Goal: Information Seeking & Learning: Learn about a topic

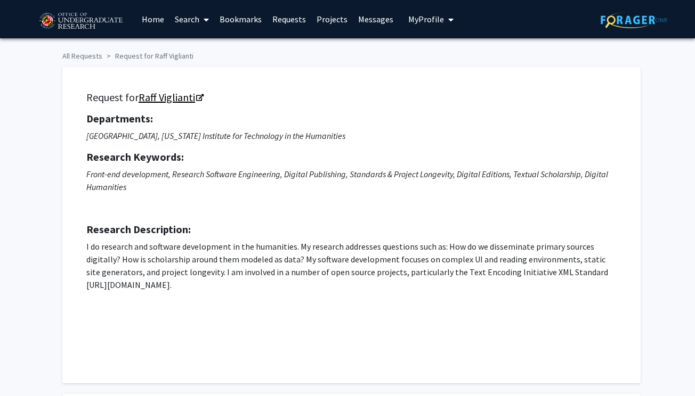
click at [199, 98] on icon "Opens in a new tab" at bounding box center [199, 98] width 7 height 7
click at [186, 98] on link "Raff Viglianti" at bounding box center [171, 97] width 64 height 13
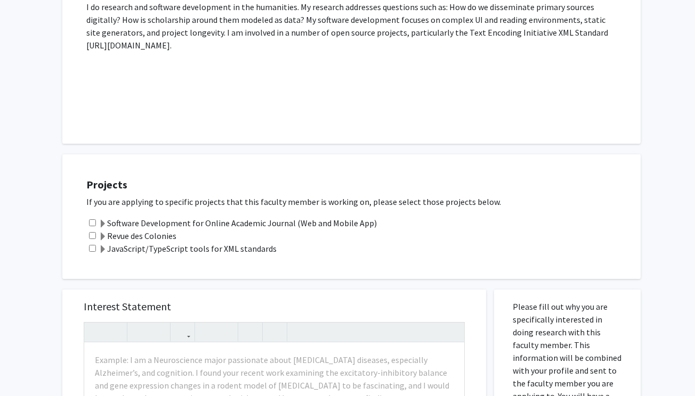
scroll to position [356, 0]
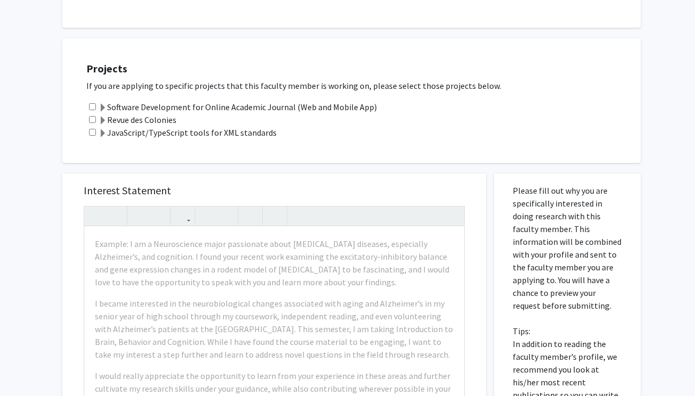
click at [94, 108] on input "checkbox" at bounding box center [92, 106] width 7 height 7
checkbox input "true"
click at [91, 121] on input "checkbox" at bounding box center [92, 119] width 7 height 7
checkbox input "true"
click at [92, 135] on input "checkbox" at bounding box center [92, 132] width 7 height 7
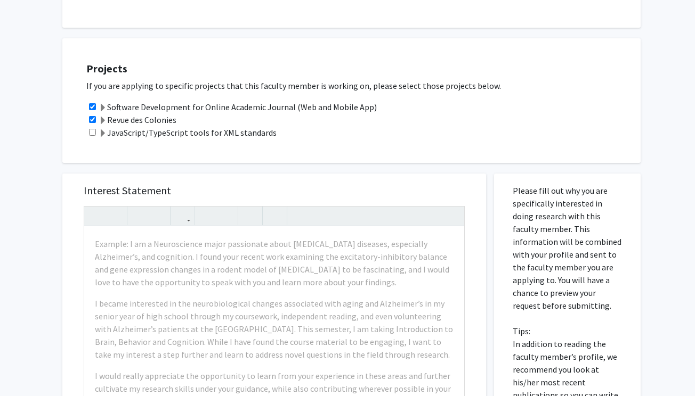
checkbox input "true"
click at [103, 107] on span at bounding box center [103, 108] width 9 height 9
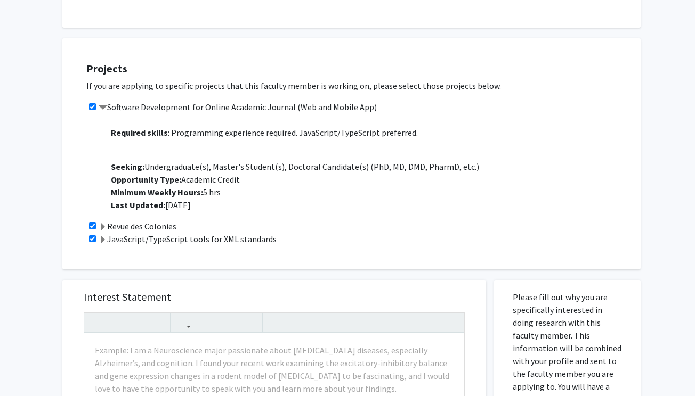
scroll to position [136, 0]
click at [103, 227] on span at bounding box center [103, 227] width 9 height 9
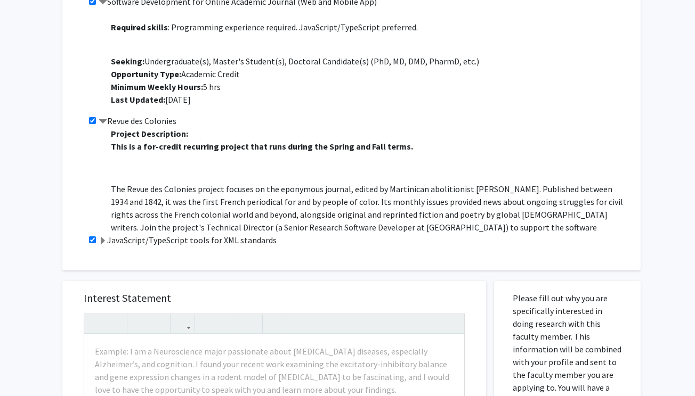
scroll to position [478, 0]
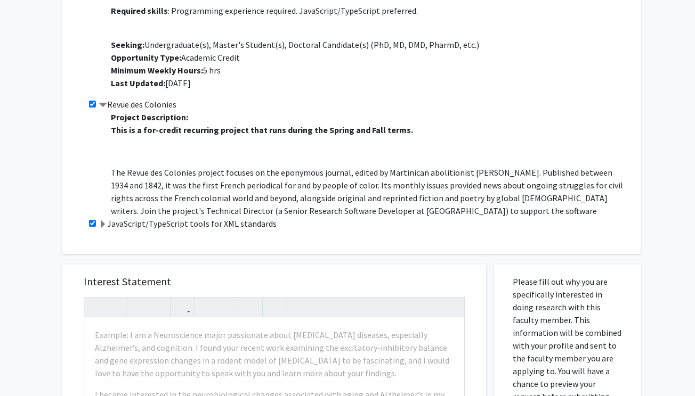
click at [131, 196] on p "The Revue des Colonies project focuses on the eponymous journal, edited by Mart…" at bounding box center [370, 210] width 519 height 89
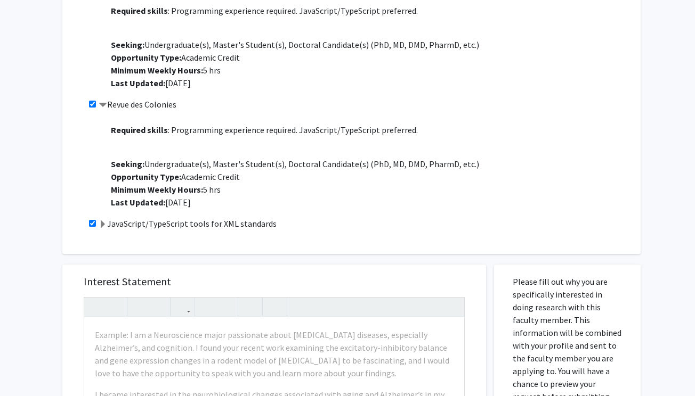
scroll to position [162, 0]
click at [104, 225] on span at bounding box center [103, 225] width 9 height 9
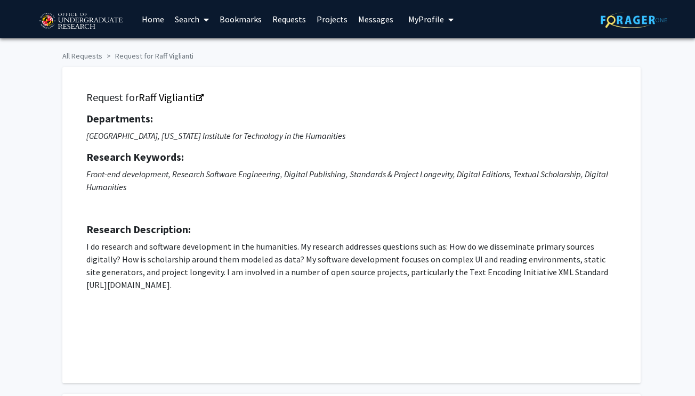
scroll to position [0, 0]
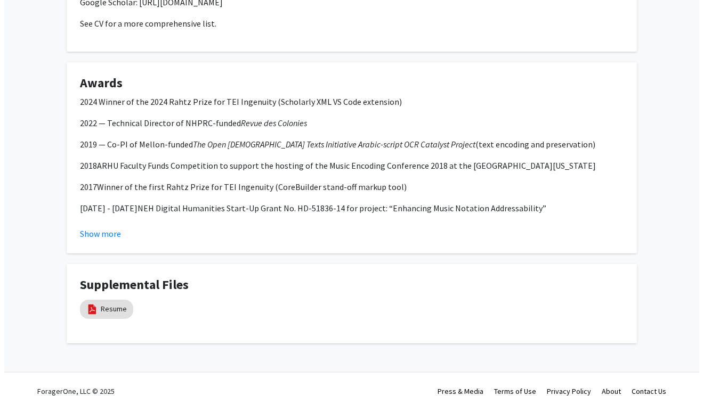
scroll to position [1228, 0]
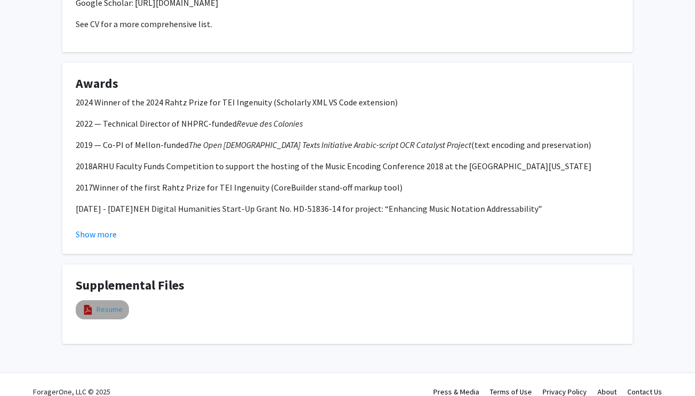
click at [110, 304] on link "Resume" at bounding box center [109, 309] width 26 height 11
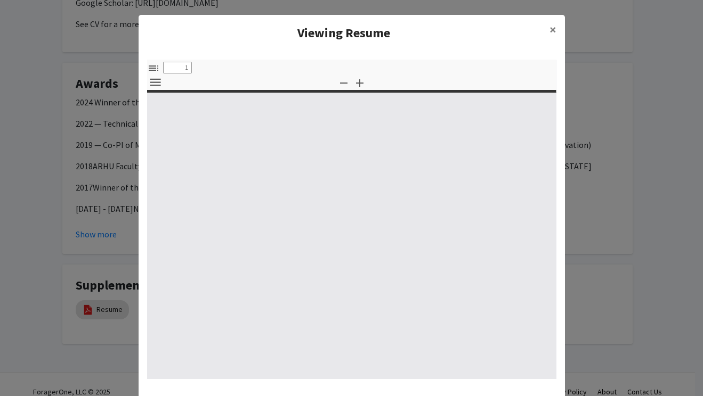
select select "custom"
type input "0"
select select "custom"
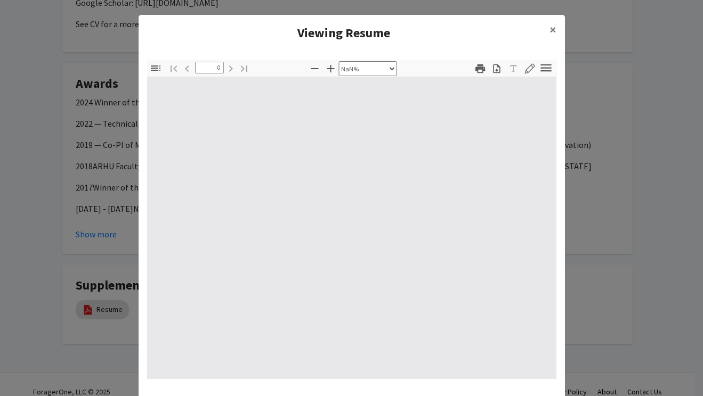
type input "1"
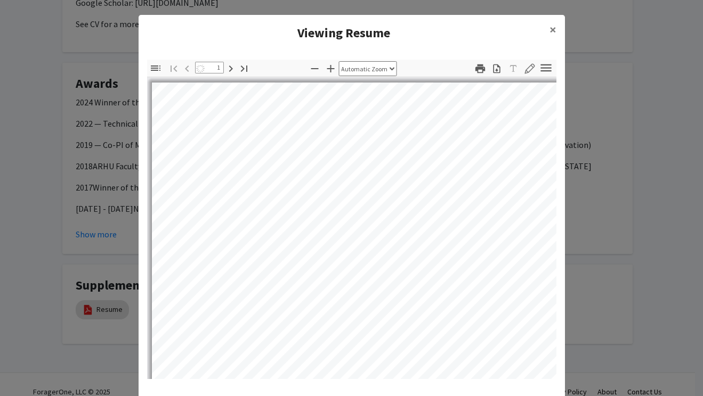
select select "auto"
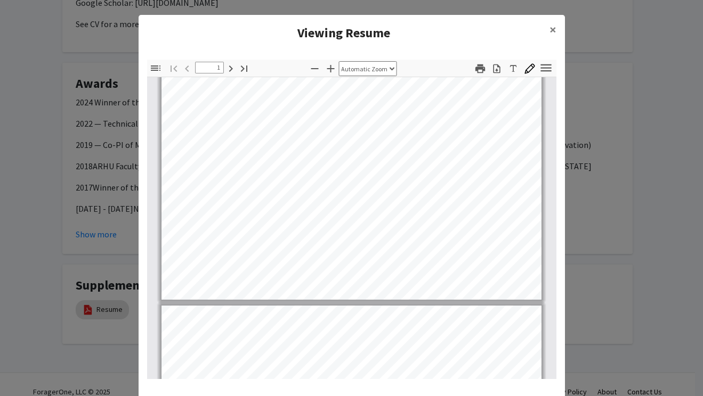
scroll to position [331, 0]
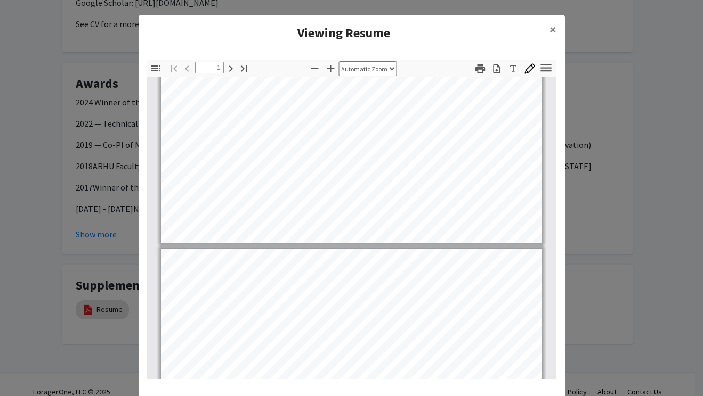
type input "2"
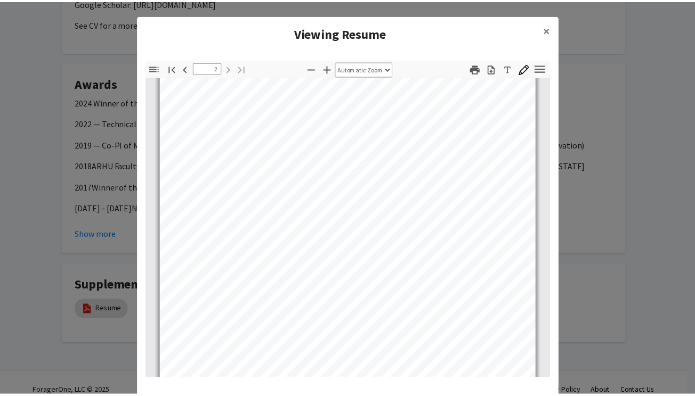
scroll to position [694, 0]
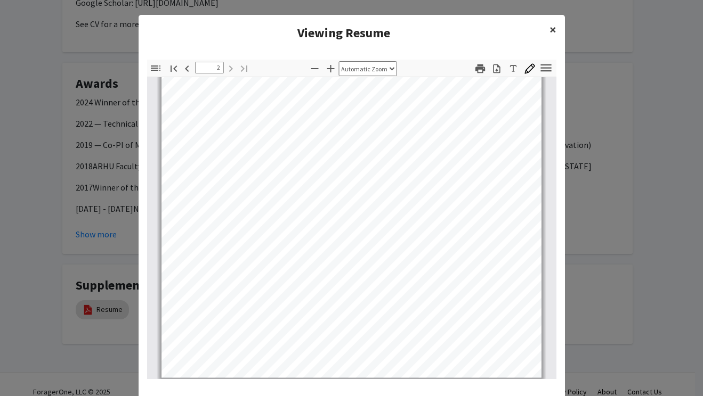
click at [550, 28] on span "×" at bounding box center [552, 29] width 7 height 17
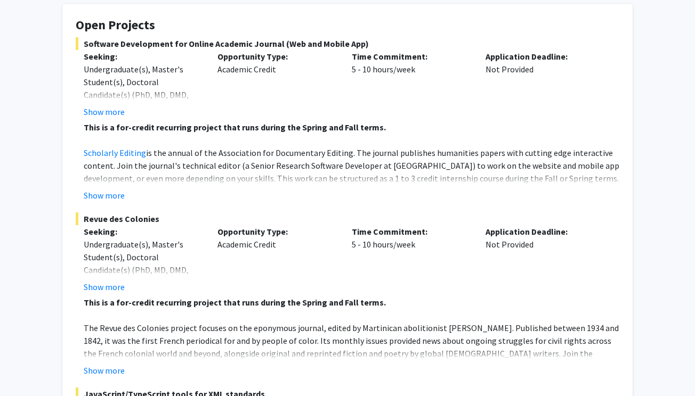
scroll to position [125, 0]
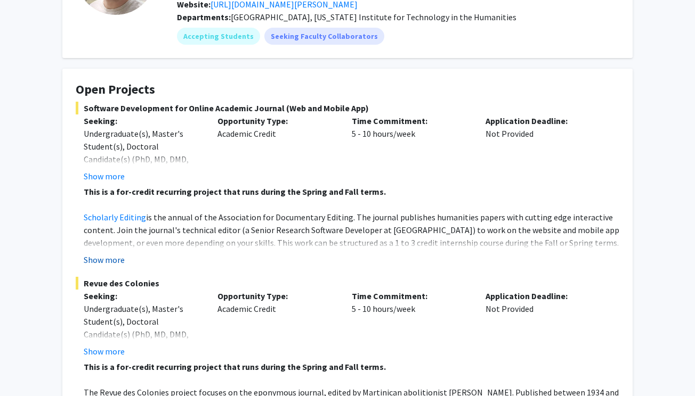
click at [114, 263] on button "Show more" at bounding box center [104, 260] width 41 height 13
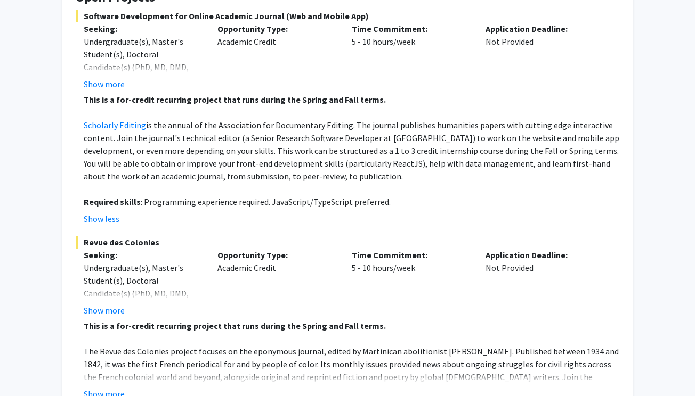
scroll to position [219, 0]
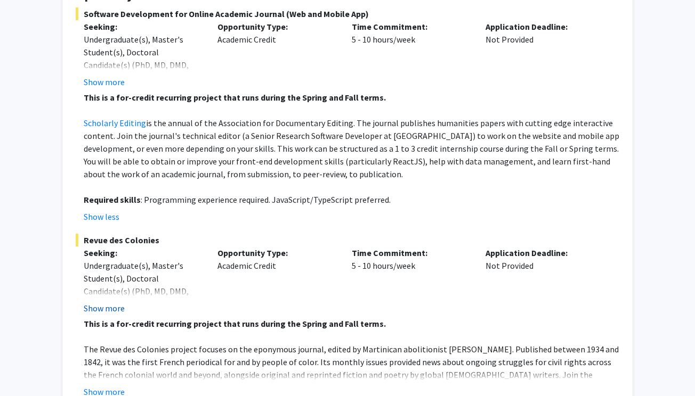
click at [120, 310] on button "Show more" at bounding box center [104, 308] width 41 height 13
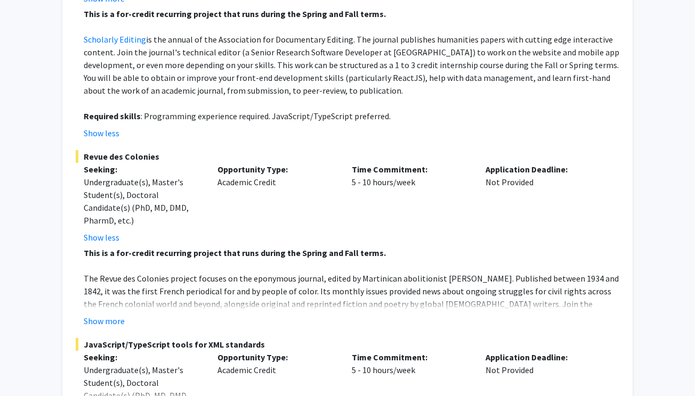
scroll to position [316, 0]
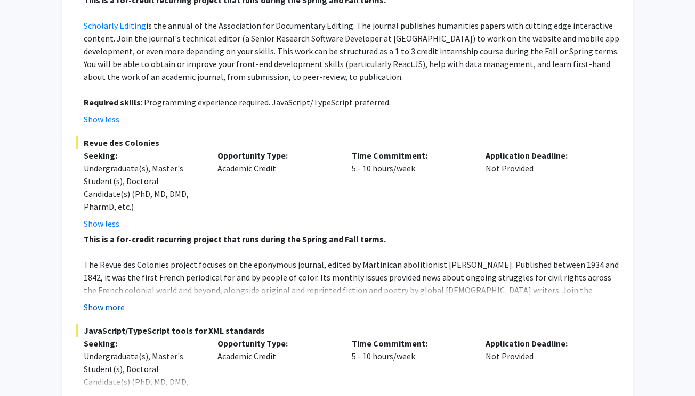
click at [112, 310] on button "Show more" at bounding box center [104, 307] width 41 height 13
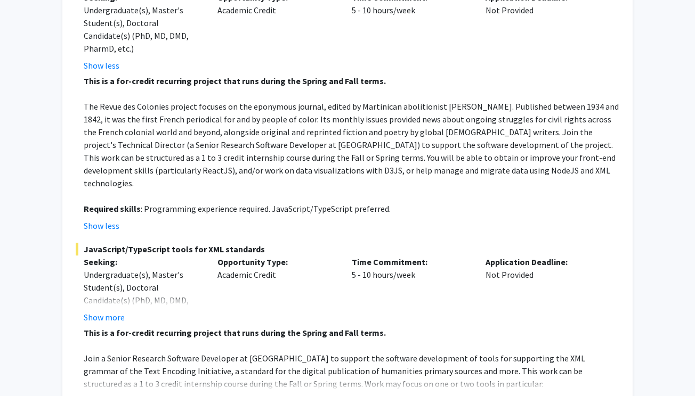
scroll to position [537, 0]
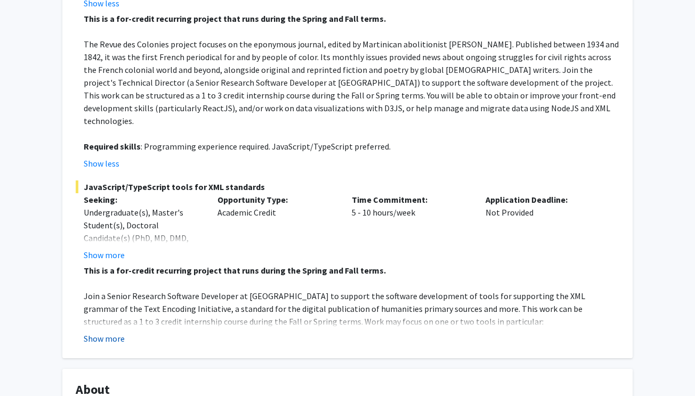
click at [114, 332] on button "Show more" at bounding box center [104, 338] width 41 height 13
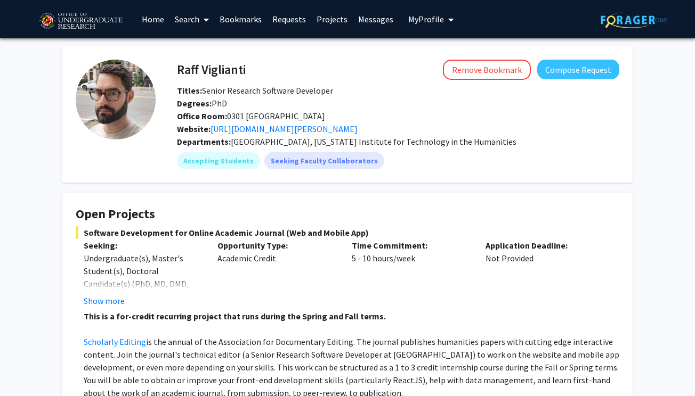
scroll to position [0, 0]
